Goal: Browse casually: Explore the website without a specific task or goal

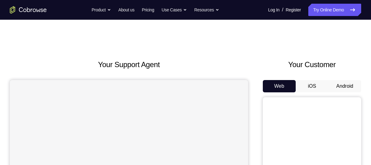
click at [347, 86] on button "Android" at bounding box center [345, 86] width 33 height 12
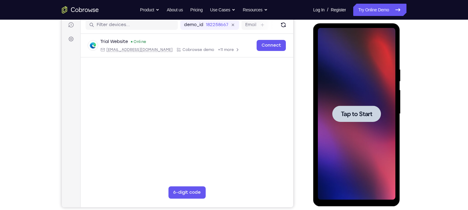
scroll to position [78, 0]
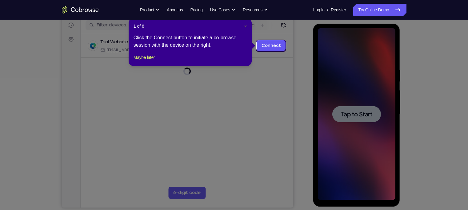
click at [246, 27] on span "×" at bounding box center [245, 26] width 2 height 5
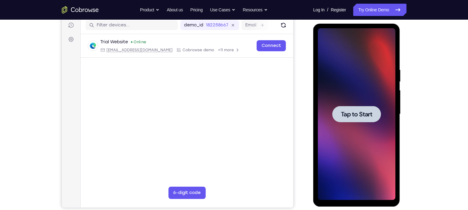
click at [349, 121] on div at bounding box center [356, 114] width 49 height 16
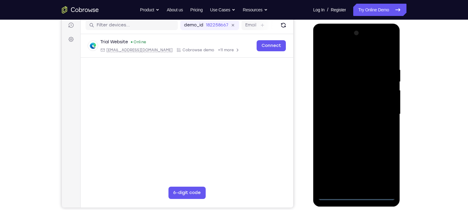
click at [357, 165] on div at bounding box center [357, 114] width 78 height 172
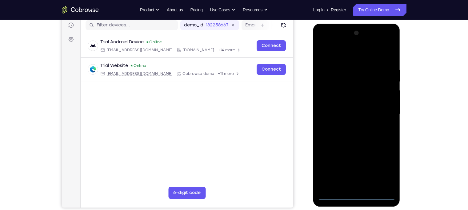
click at [371, 165] on div at bounding box center [357, 114] width 78 height 172
click at [353, 54] on div at bounding box center [357, 114] width 78 height 172
click at [371, 111] on div at bounding box center [357, 114] width 78 height 172
click at [350, 124] on div at bounding box center [357, 114] width 78 height 172
click at [352, 108] on div at bounding box center [357, 114] width 78 height 172
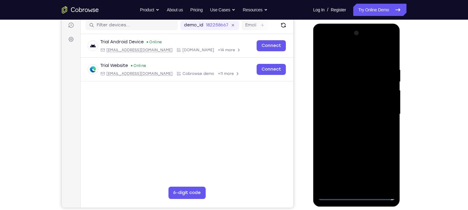
click at [342, 104] on div at bounding box center [357, 114] width 78 height 172
click at [353, 112] on div at bounding box center [357, 114] width 78 height 172
click at [354, 136] on div at bounding box center [357, 114] width 78 height 172
click at [362, 133] on div at bounding box center [357, 114] width 78 height 172
click at [371, 134] on div at bounding box center [357, 114] width 78 height 172
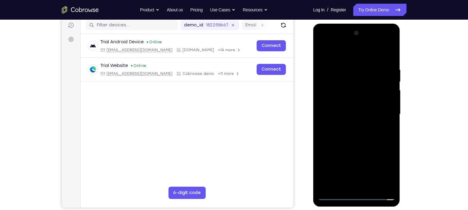
click at [371, 135] on div at bounding box center [357, 114] width 78 height 172
click at [366, 142] on div at bounding box center [357, 114] width 78 height 172
click at [371, 50] on div at bounding box center [357, 114] width 78 height 172
drag, startPoint x: 349, startPoint y: 137, endPoint x: 357, endPoint y: 158, distance: 22.1
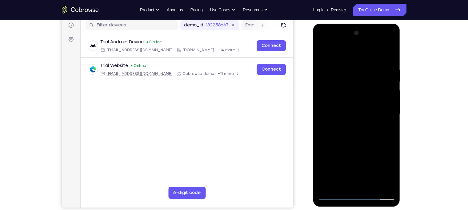
click at [357, 158] on div at bounding box center [357, 114] width 78 height 172
click at [326, 103] on div at bounding box center [357, 114] width 78 height 172
click at [371, 110] on div at bounding box center [357, 114] width 78 height 172
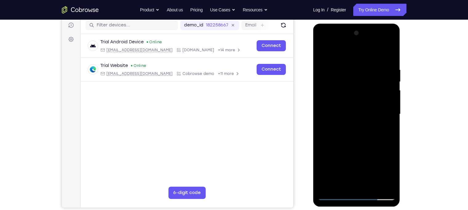
click at [371, 110] on div at bounding box center [357, 114] width 78 height 172
click at [371, 165] on div at bounding box center [357, 114] width 78 height 172
click at [366, 146] on div at bounding box center [357, 114] width 78 height 172
click at [370, 99] on div at bounding box center [357, 114] width 78 height 172
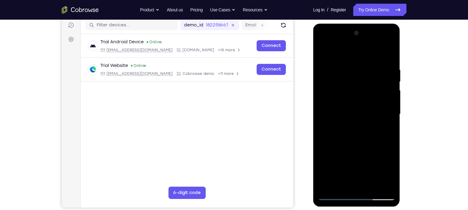
drag, startPoint x: 376, startPoint y: 110, endPoint x: 363, endPoint y: 181, distance: 71.9
click at [363, 165] on div at bounding box center [357, 114] width 78 height 172
drag, startPoint x: 373, startPoint y: 90, endPoint x: 362, endPoint y: 136, distance: 46.4
click at [362, 136] on div at bounding box center [357, 114] width 78 height 172
drag, startPoint x: 375, startPoint y: 101, endPoint x: 373, endPoint y: 181, distance: 80.0
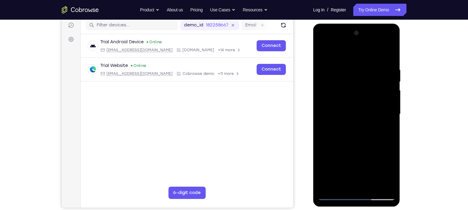
click at [371, 165] on div at bounding box center [357, 114] width 78 height 172
drag, startPoint x: 334, startPoint y: 133, endPoint x: 365, endPoint y: 149, distance: 35.0
click at [365, 149] on div at bounding box center [357, 114] width 78 height 172
drag, startPoint x: 365, startPoint y: 149, endPoint x: 363, endPoint y: 79, distance: 70.5
click at [363, 79] on div at bounding box center [357, 114] width 78 height 172
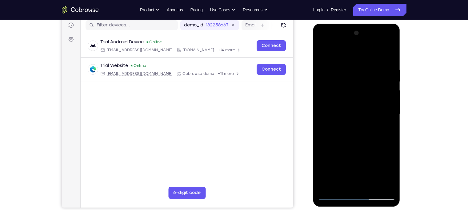
click at [354, 134] on div at bounding box center [357, 114] width 78 height 172
click at [371, 53] on div at bounding box center [357, 114] width 78 height 172
drag, startPoint x: 379, startPoint y: 145, endPoint x: 385, endPoint y: 72, distance: 73.2
click at [371, 72] on div at bounding box center [357, 114] width 78 height 172
drag, startPoint x: 374, startPoint y: 140, endPoint x: 378, endPoint y: 104, distance: 35.7
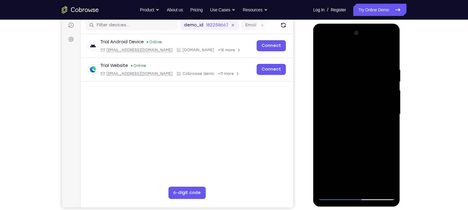
click at [371, 104] on div at bounding box center [357, 114] width 78 height 172
drag, startPoint x: 374, startPoint y: 153, endPoint x: 378, endPoint y: 90, distance: 63.6
click at [371, 90] on div at bounding box center [357, 114] width 78 height 172
click at [346, 165] on div at bounding box center [357, 114] width 78 height 172
click at [322, 53] on div at bounding box center [357, 114] width 78 height 172
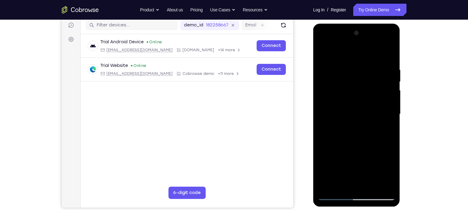
drag, startPoint x: 370, startPoint y: 149, endPoint x: 371, endPoint y: 182, distance: 33.5
click at [371, 165] on div at bounding box center [357, 114] width 78 height 172
drag, startPoint x: 376, startPoint y: 98, endPoint x: 373, endPoint y: 173, distance: 75.5
click at [371, 165] on div at bounding box center [357, 114] width 78 height 172
click at [324, 51] on div at bounding box center [357, 114] width 78 height 172
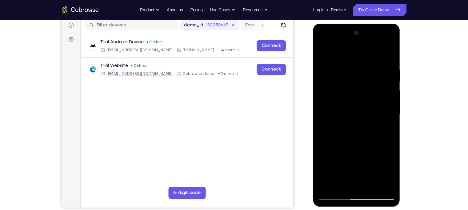
click at [371, 67] on div at bounding box center [357, 114] width 78 height 172
click at [371, 54] on div at bounding box center [357, 114] width 78 height 172
click at [371, 165] on div at bounding box center [357, 114] width 78 height 172
drag, startPoint x: 356, startPoint y: 144, endPoint x: 360, endPoint y: 80, distance: 63.5
click at [360, 80] on div at bounding box center [357, 114] width 78 height 172
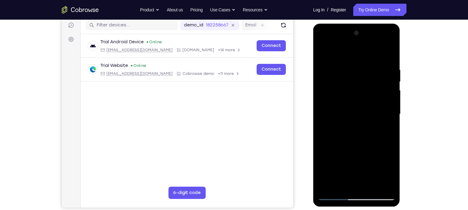
drag, startPoint x: 362, startPoint y: 176, endPoint x: 370, endPoint y: 87, distance: 89.3
click at [370, 87] on div at bounding box center [357, 114] width 78 height 172
drag, startPoint x: 370, startPoint y: 154, endPoint x: 371, endPoint y: 76, distance: 78.8
click at [371, 76] on div at bounding box center [357, 114] width 78 height 172
drag, startPoint x: 365, startPoint y: 159, endPoint x: 366, endPoint y: 82, distance: 77.5
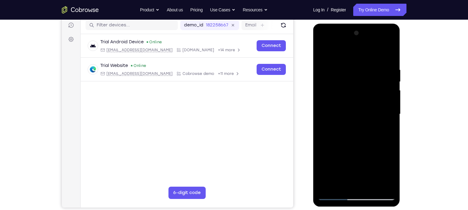
click at [366, 82] on div at bounding box center [357, 114] width 78 height 172
drag, startPoint x: 371, startPoint y: 164, endPoint x: 374, endPoint y: 106, distance: 58.5
click at [371, 106] on div at bounding box center [357, 114] width 78 height 172
click at [371, 165] on div at bounding box center [357, 114] width 78 height 172
